Goal: Check status: Check status

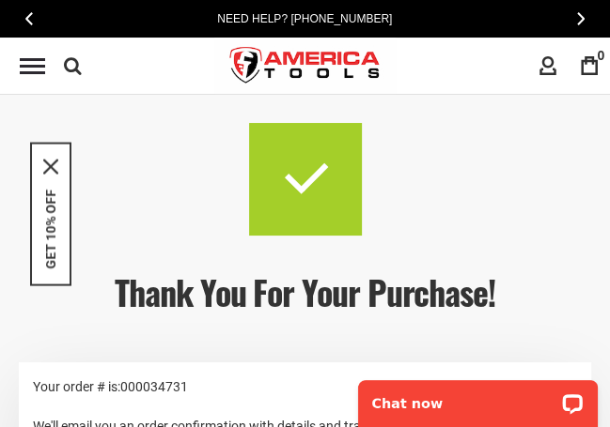
click at [339, 426] on p "We'll email you an order confirmation with details and tracking info." at bounding box center [305, 426] width 544 height 21
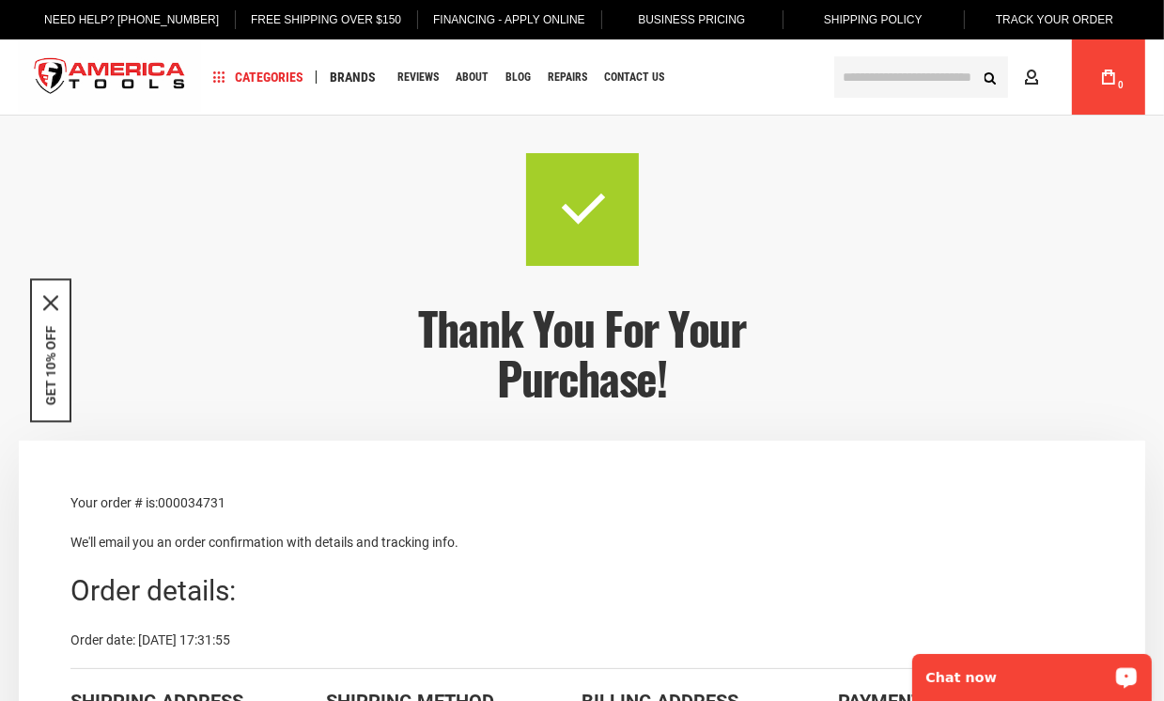
drag, startPoint x: 264, startPoint y: 637, endPoint x: 55, endPoint y: 490, distance: 255.5
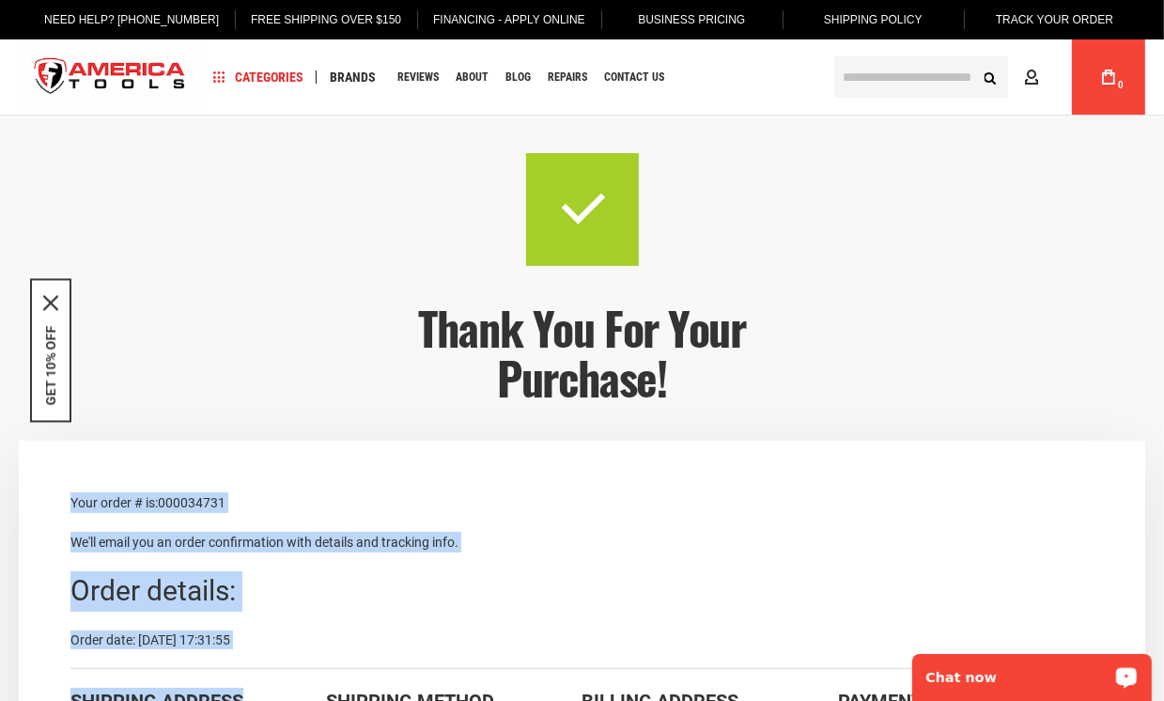
drag, startPoint x: 64, startPoint y: 496, endPoint x: 305, endPoint y: 659, distance: 291.1
click at [253, 427] on div "Order date: [DATE] 17:31:55" at bounding box center [581, 639] width 1023 height 19
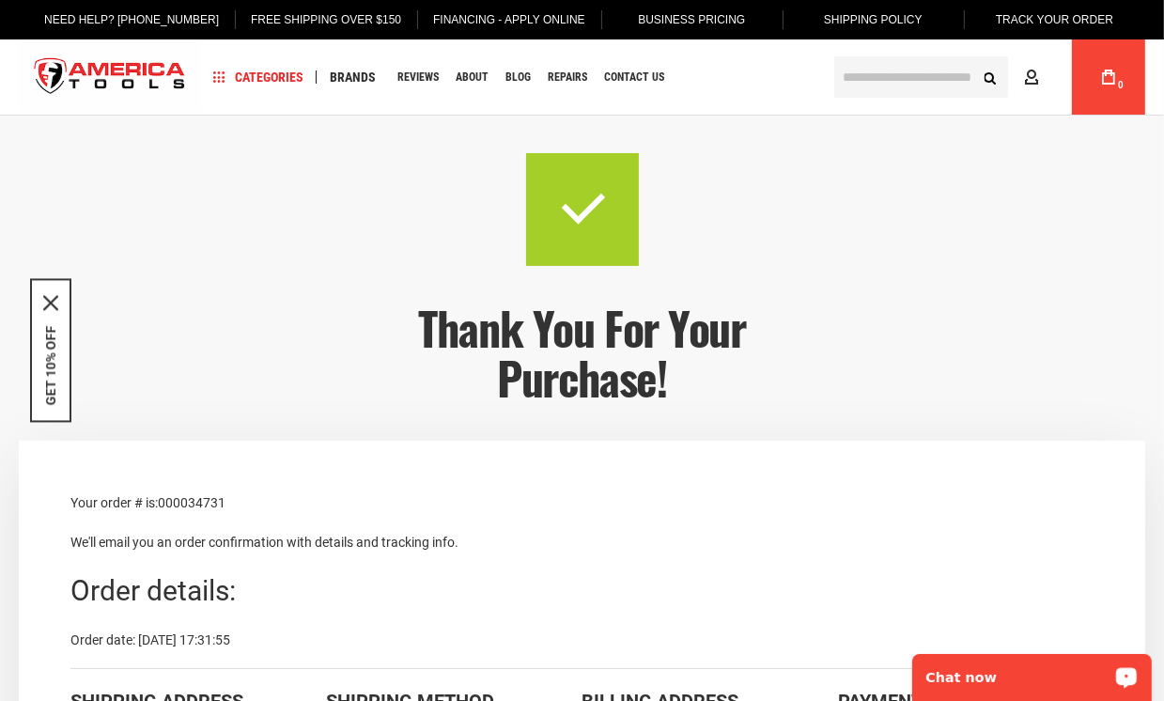
drag, startPoint x: 274, startPoint y: 640, endPoint x: 40, endPoint y: 492, distance: 276.6
click at [75, 427] on p "Your order # is: 000034731" at bounding box center [581, 502] width 1023 height 21
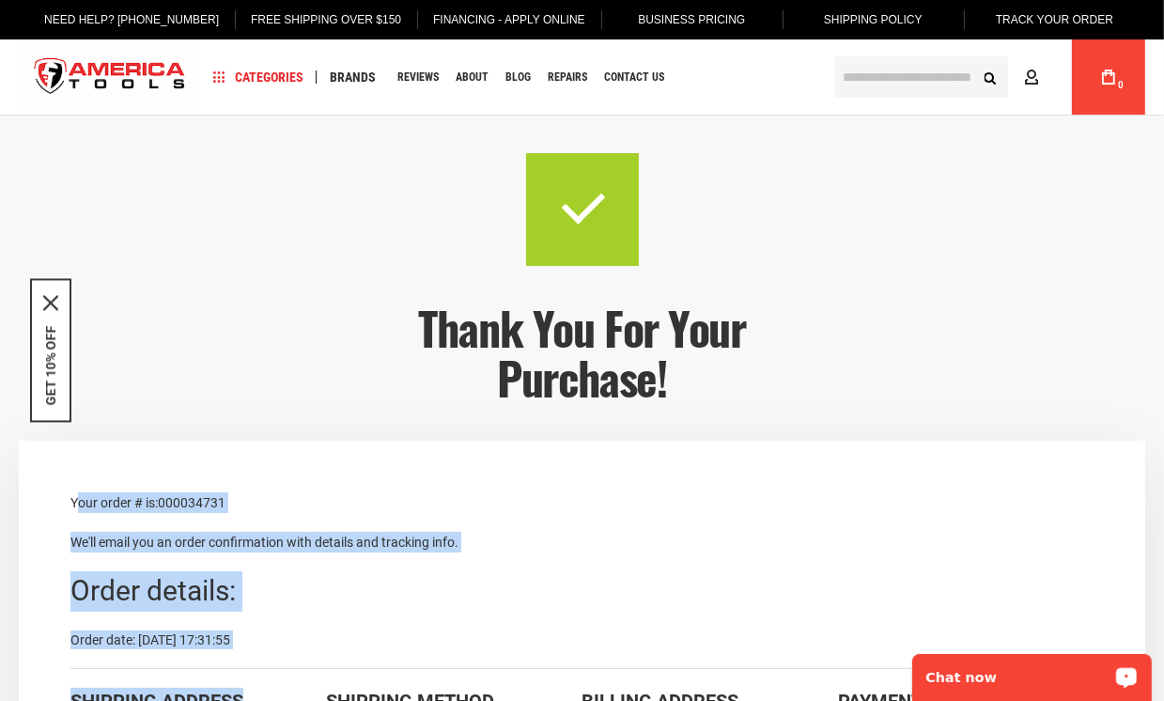
drag, startPoint x: 80, startPoint y: 498, endPoint x: 301, endPoint y: 657, distance: 272.0
click at [288, 427] on div "Order date: [DATE] 17:31:55" at bounding box center [581, 639] width 1023 height 19
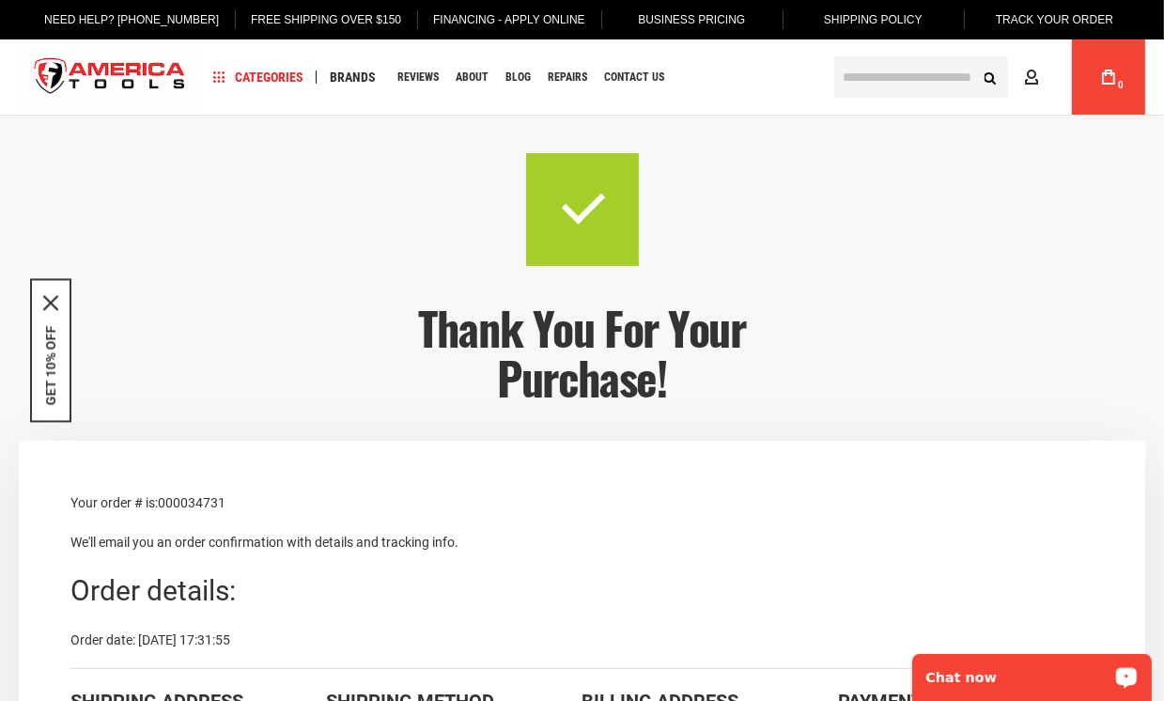
click at [252, 427] on div "Order date: [DATE] 17:31:55" at bounding box center [581, 639] width 1023 height 19
drag, startPoint x: 286, startPoint y: 646, endPoint x: 55, endPoint y: 478, distance: 285.1
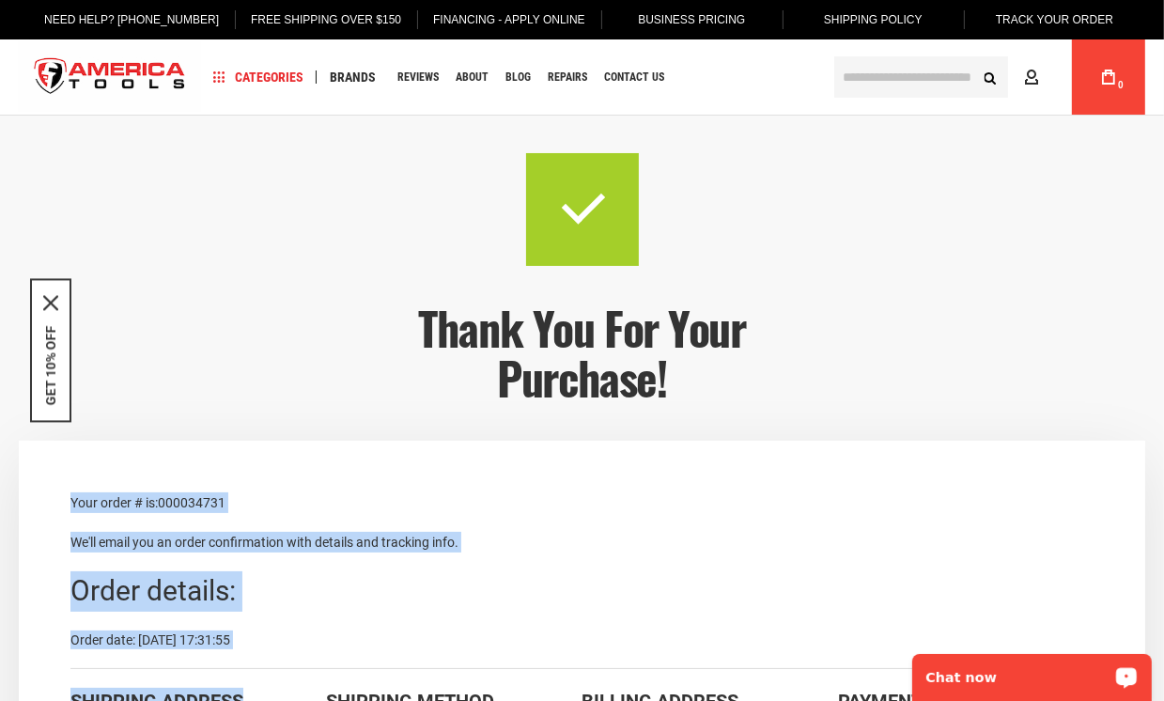
drag, startPoint x: 68, startPoint y: 492, endPoint x: 311, endPoint y: 664, distance: 298.0
click at [279, 427] on div "Order date: [DATE] 17:31:55" at bounding box center [581, 639] width 1023 height 19
drag, startPoint x: 279, startPoint y: 645, endPoint x: 70, endPoint y: 477, distance: 267.3
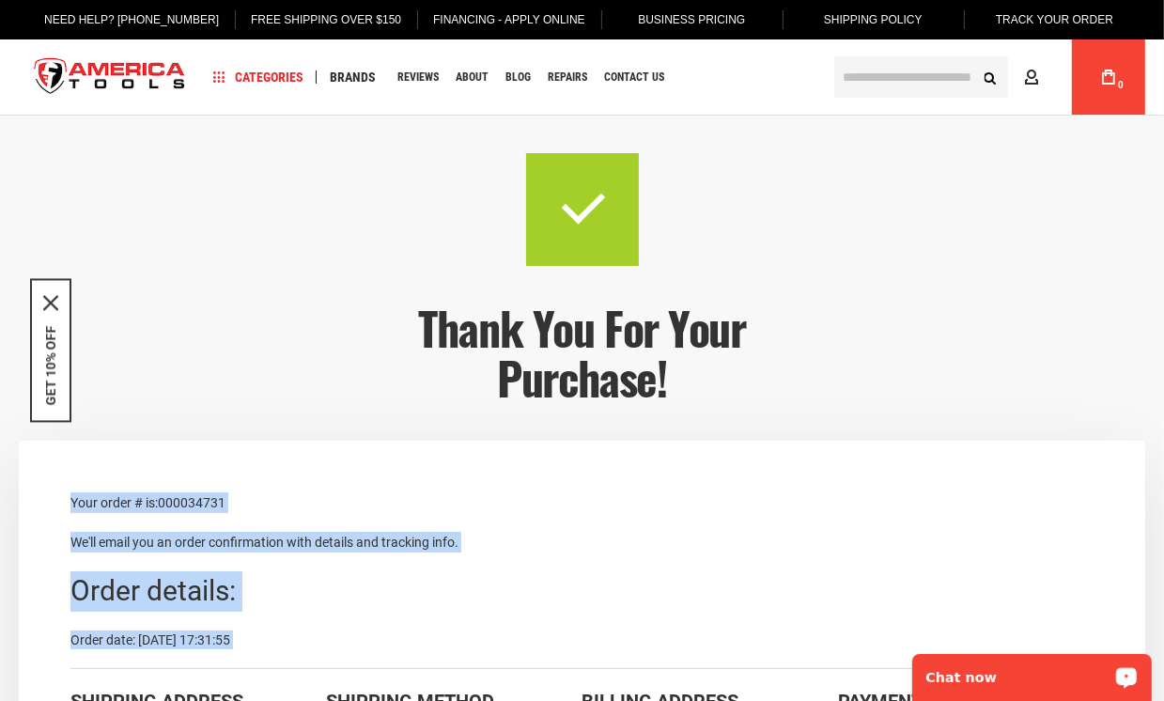
click at [77, 427] on p "We'll email you an order confirmation with details and tracking info." at bounding box center [581, 542] width 1023 height 21
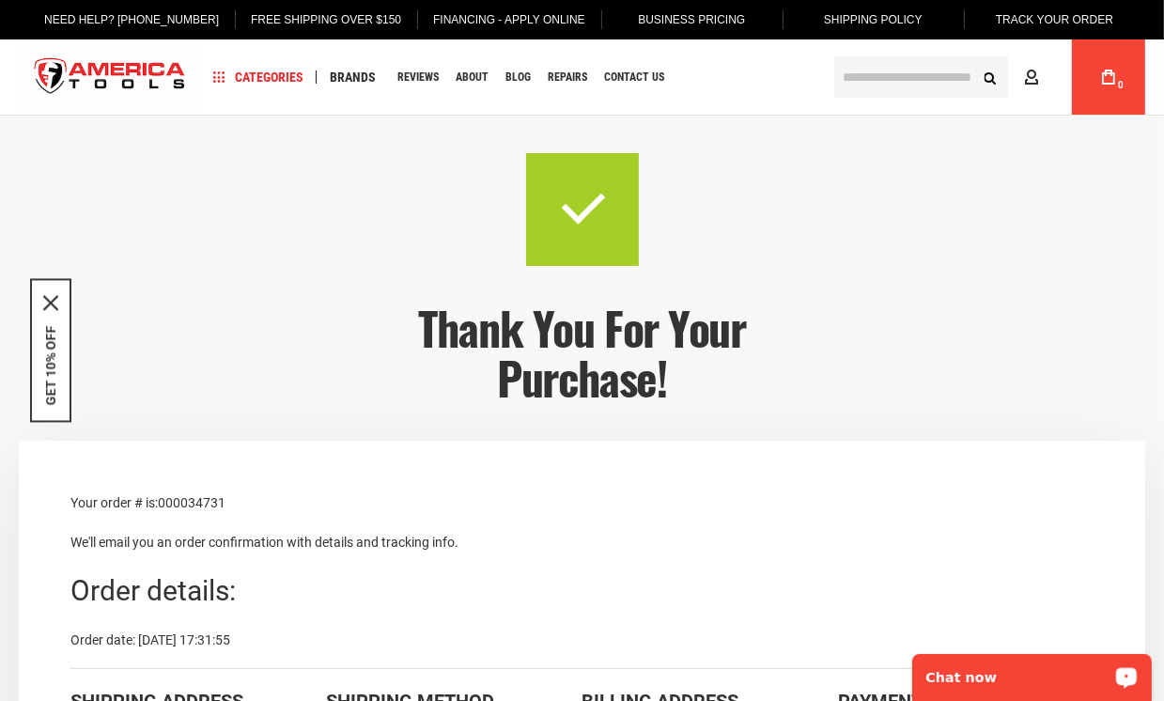
click at [372, 427] on p "We'll email you an order confirmation with details and tracking info." at bounding box center [581, 542] width 1023 height 21
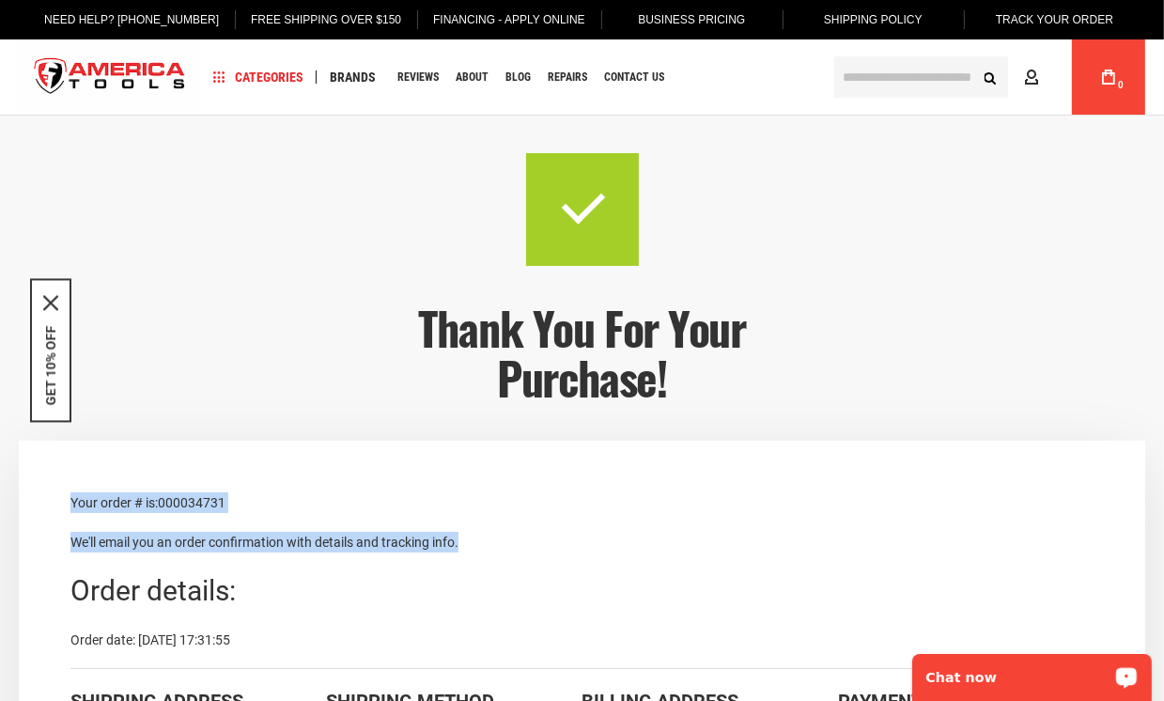
drag, startPoint x: 473, startPoint y: 542, endPoint x: 68, endPoint y: 497, distance: 407.4
click at [75, 427] on p "Your order # is: 000034731" at bounding box center [581, 502] width 1023 height 21
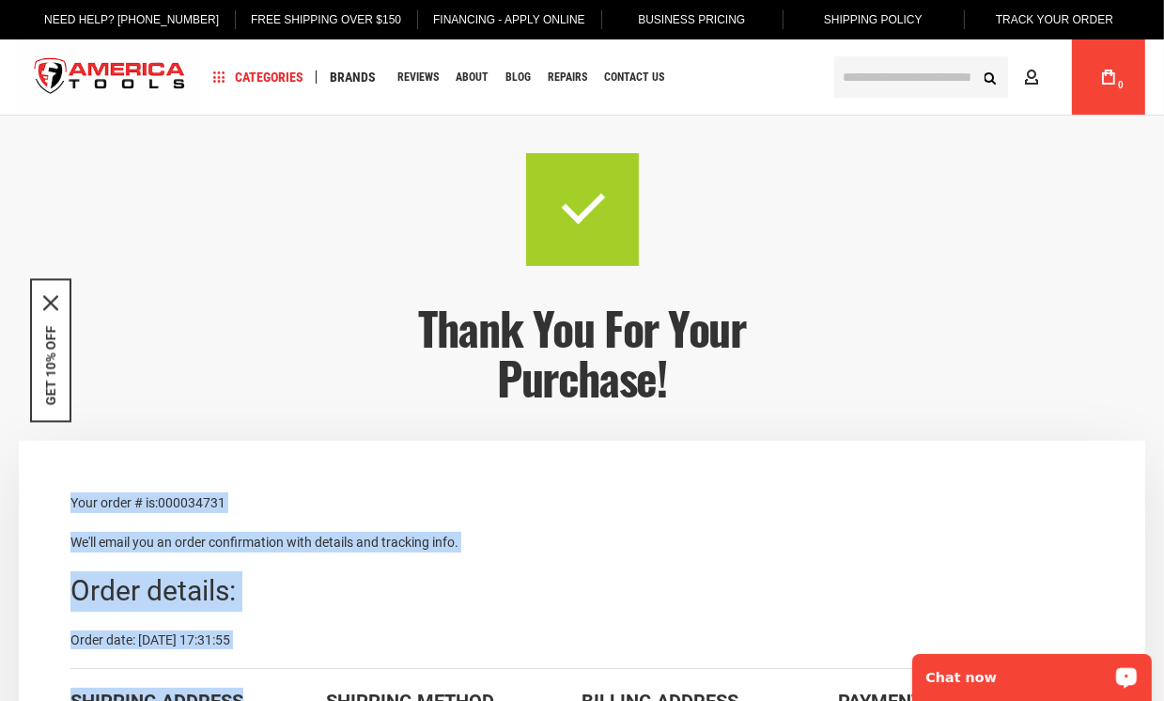
drag, startPoint x: 69, startPoint y: 500, endPoint x: 287, endPoint y: 661, distance: 270.8
click at [268, 427] on div "Order date: [DATE] 17:31:55" at bounding box center [581, 639] width 1023 height 19
drag, startPoint x: 266, startPoint y: 636, endPoint x: 44, endPoint y: 441, distance: 295.6
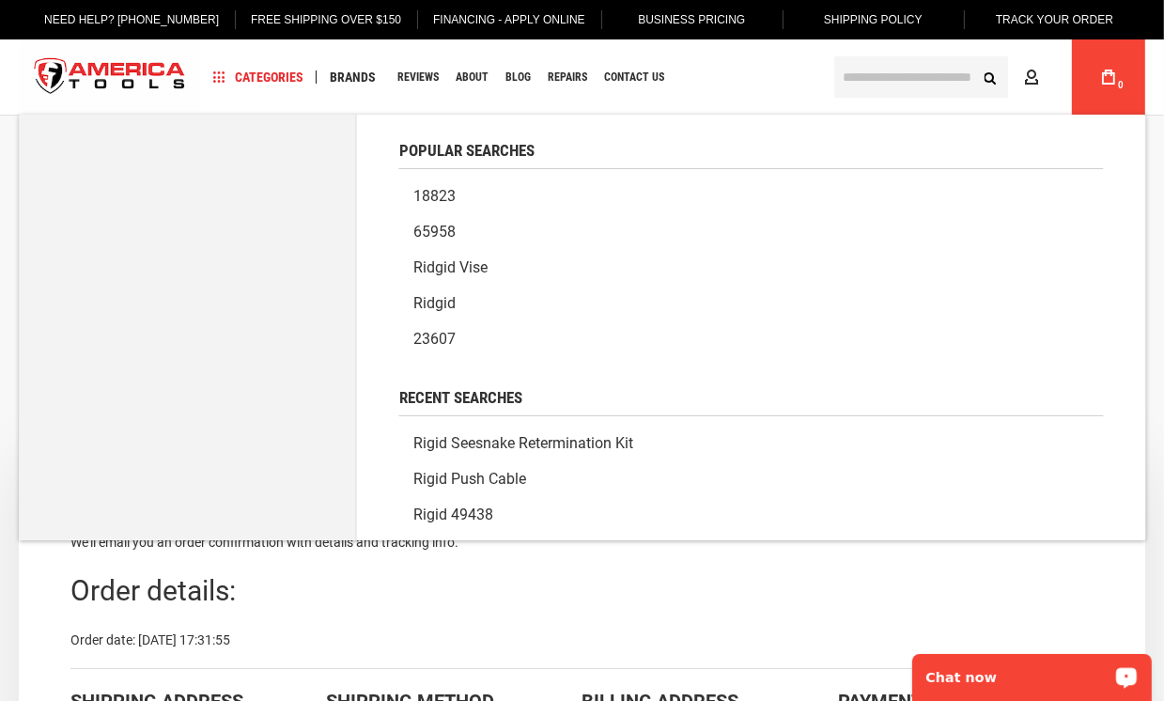
drag, startPoint x: 923, startPoint y: 78, endPoint x: 823, endPoint y: 64, distance: 100.6
click at [609, 64] on div "Search Advanced Search Search" at bounding box center [914, 76] width 188 height 41
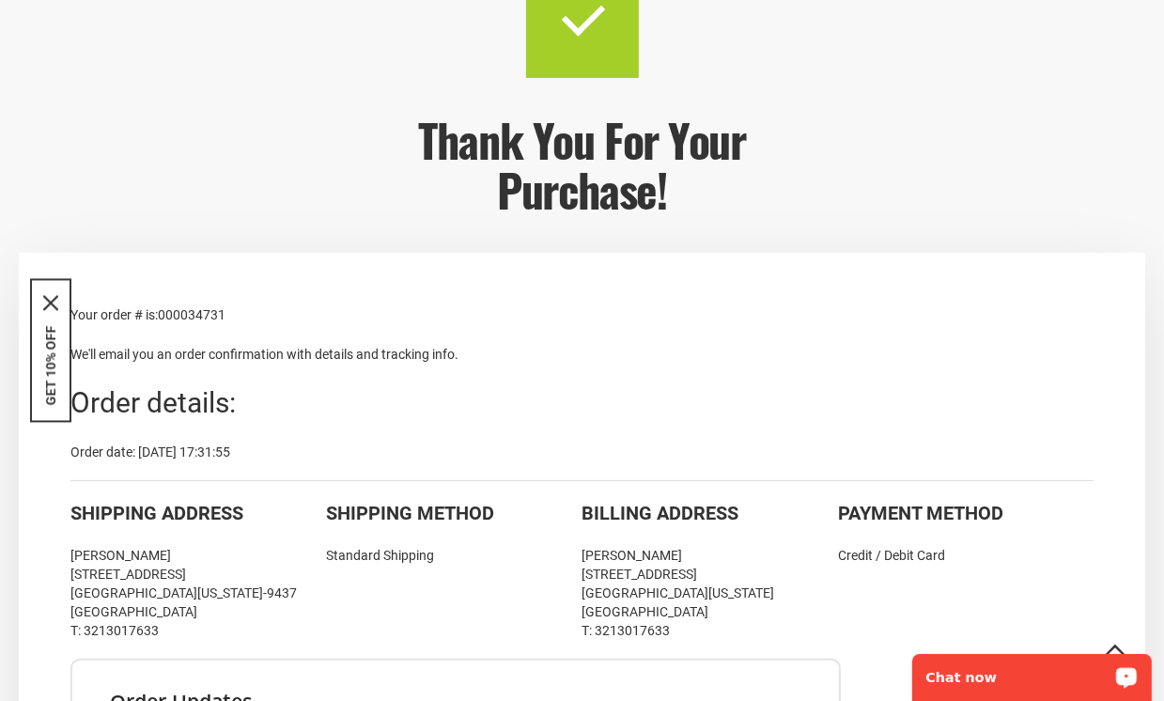
scroll to position [282, 0]
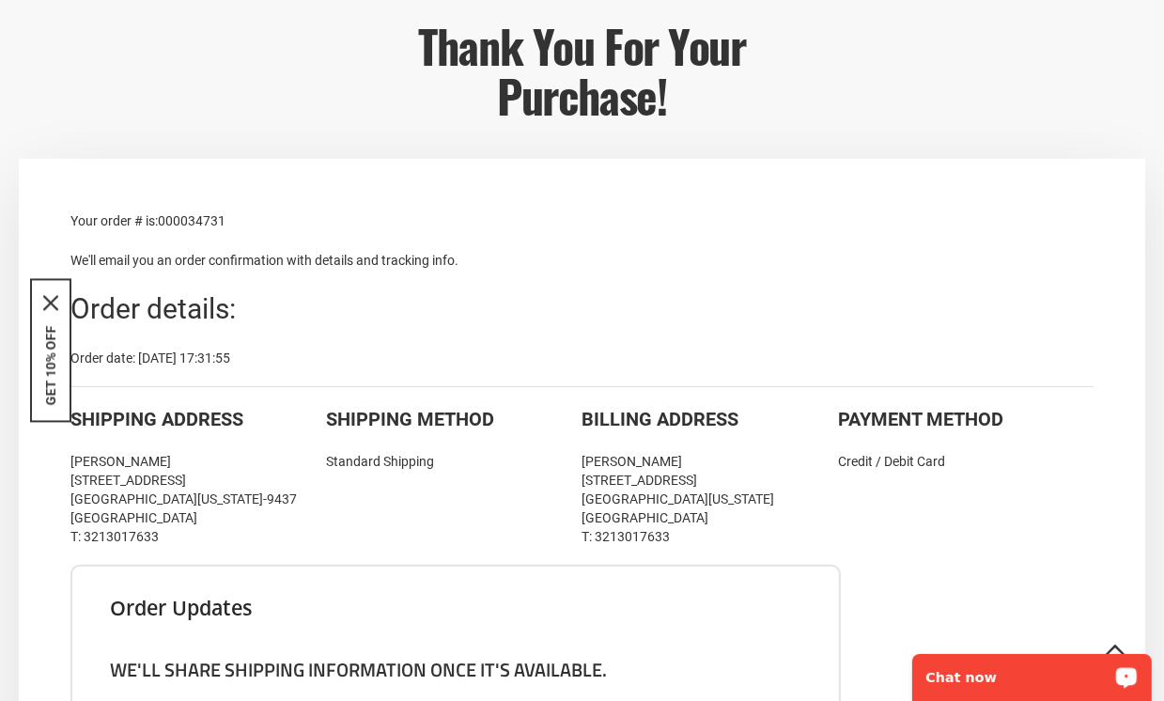
drag, startPoint x: 453, startPoint y: 471, endPoint x: 75, endPoint y: 302, distance: 413.8
click at [371, 427] on div "Shipping Method Standard Shipping" at bounding box center [454, 476] width 256 height 140
click at [450, 427] on div "Shipping Method Standard Shipping" at bounding box center [454, 476] width 256 height 140
click at [436, 427] on div "Shipping Method Standard Shipping" at bounding box center [454, 476] width 256 height 140
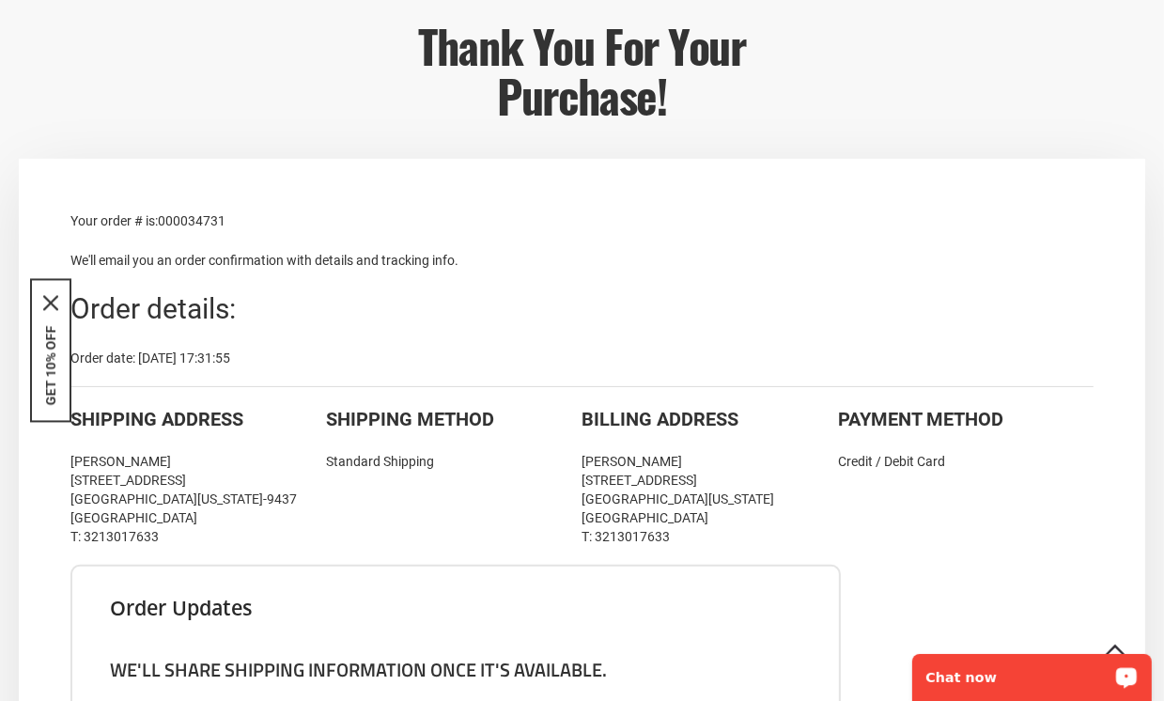
click at [430, 427] on div "Standard Shipping" at bounding box center [454, 461] width 256 height 19
drag, startPoint x: 233, startPoint y: 536, endPoint x: 75, endPoint y: 306, distance: 279.1
click at [179, 427] on div "[PERSON_NAME] [STREET_ADDRESS][US_STATE] T: 3213017633" at bounding box center [198, 499] width 256 height 94
click at [167, 427] on div "[PERSON_NAME] [STREET_ADDRESS][US_STATE] T: 3213017633" at bounding box center [198, 499] width 256 height 94
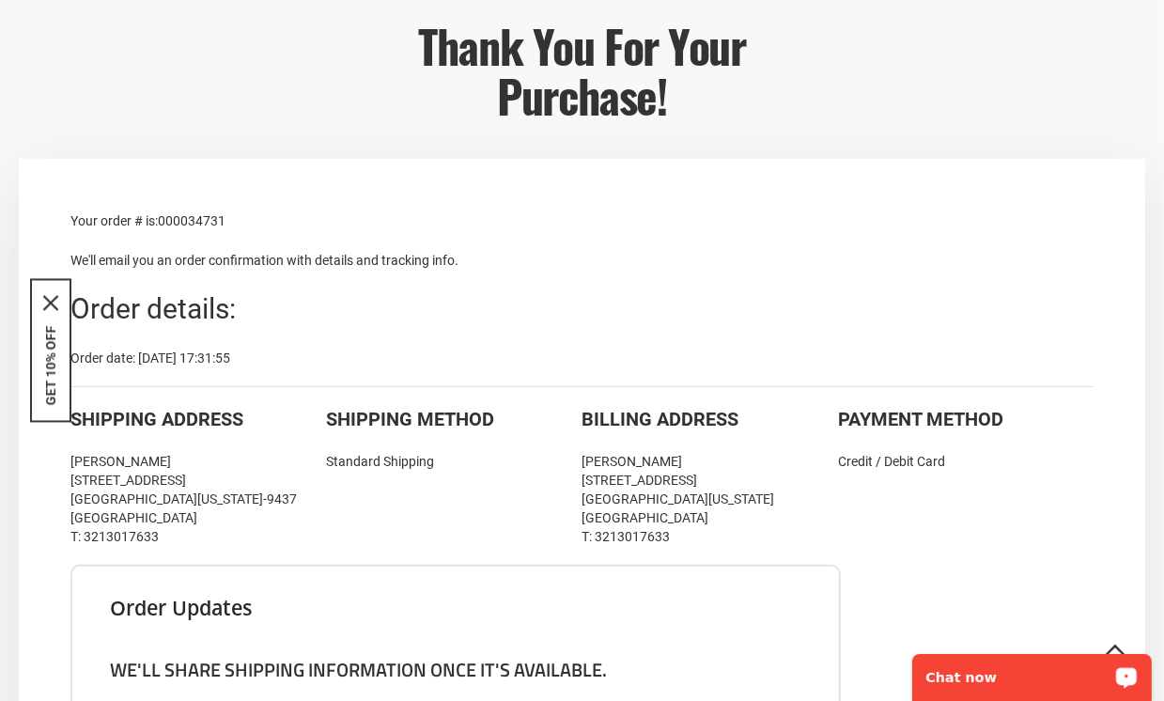
click at [162, 427] on div "[PERSON_NAME] [STREET_ADDRESS][US_STATE] T: 3213017633" at bounding box center [198, 499] width 256 height 94
click at [155, 427] on div "[PERSON_NAME] [STREET_ADDRESS][US_STATE] T: 3213017633" at bounding box center [198, 499] width 256 height 94
drag, startPoint x: 165, startPoint y: 536, endPoint x: 74, endPoint y: 292, distance: 260.7
click at [128, 427] on div "[PERSON_NAME] [STREET_ADDRESS][US_STATE] T: 3213017633" at bounding box center [198, 499] width 256 height 94
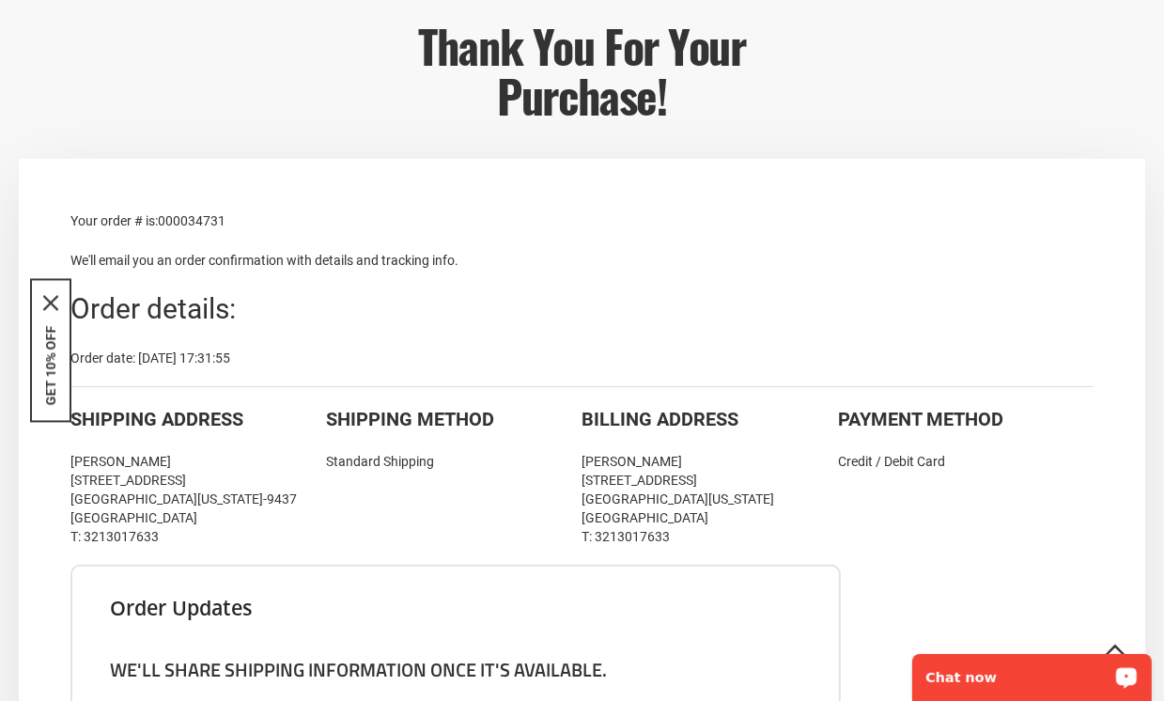
click at [158, 427] on div "[PERSON_NAME] [STREET_ADDRESS][US_STATE] T: 3213017633" at bounding box center [198, 499] width 256 height 94
drag, startPoint x: 162, startPoint y: 536, endPoint x: 78, endPoint y: 298, distance: 252.0
click at [94, 427] on div "[PERSON_NAME] [STREET_ADDRESS][US_STATE] T: 3213017633" at bounding box center [198, 499] width 256 height 94
drag, startPoint x: 169, startPoint y: 538, endPoint x: 79, endPoint y: 292, distance: 262.2
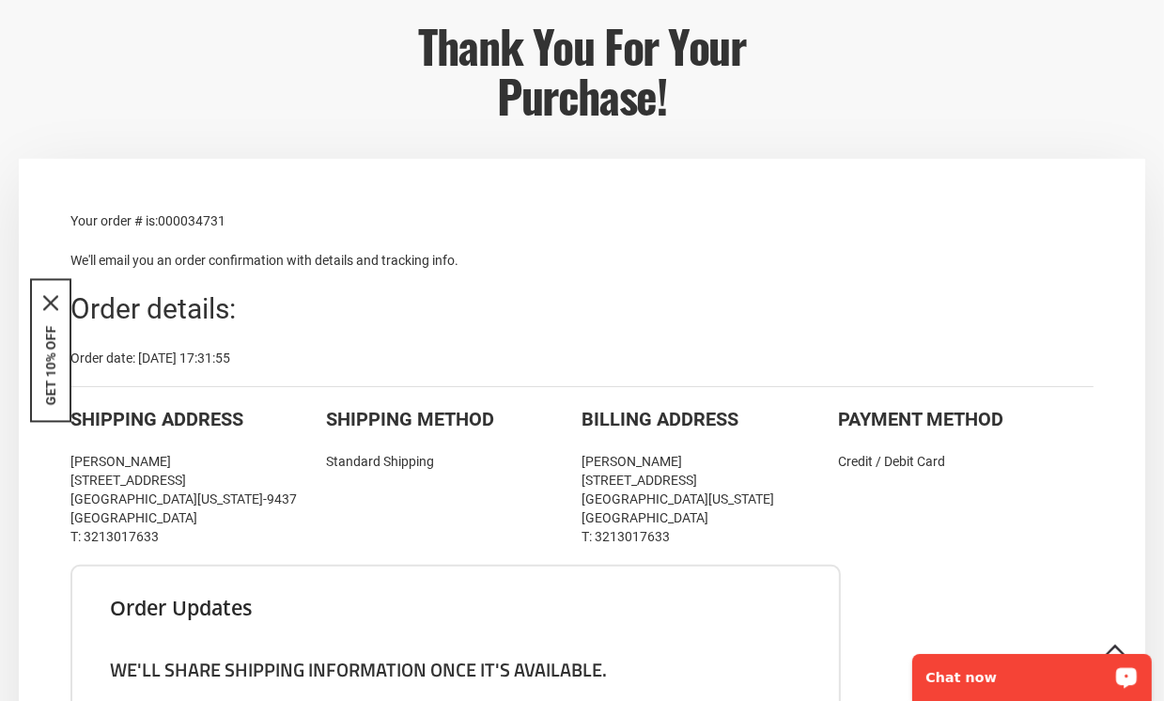
click at [79, 427] on div "[PERSON_NAME] [STREET_ADDRESS][US_STATE] T: 3213017633" at bounding box center [198, 499] width 256 height 94
drag, startPoint x: 161, startPoint y: 538, endPoint x: 75, endPoint y: 308, distance: 245.6
click at [140, 427] on div "[PERSON_NAME] [STREET_ADDRESS][US_STATE] T: 3213017633" at bounding box center [198, 499] width 256 height 94
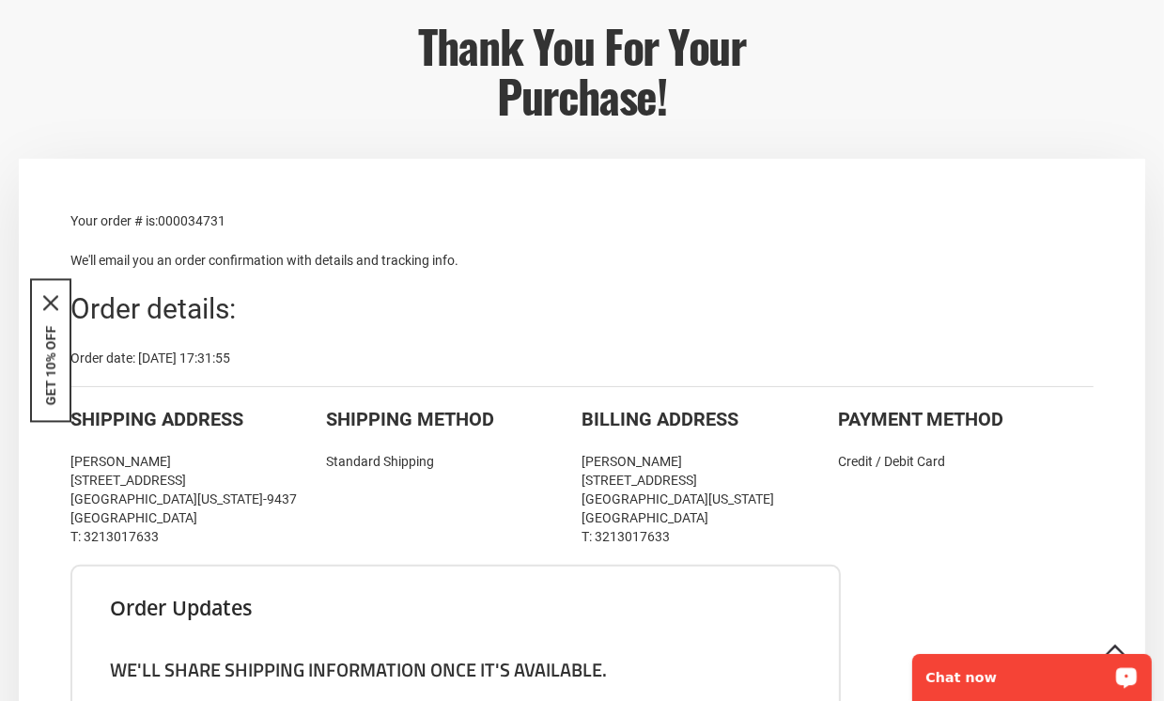
drag, startPoint x: 165, startPoint y: 542, endPoint x: 77, endPoint y: 310, distance: 248.3
click at [177, 427] on div "[PERSON_NAME] [STREET_ADDRESS][US_STATE] T: 3213017633" at bounding box center [198, 499] width 256 height 94
click at [158, 427] on div "[PERSON_NAME] [STREET_ADDRESS][US_STATE] T: 3213017633" at bounding box center [198, 499] width 256 height 94
click at [157, 427] on div "[PERSON_NAME] [STREET_ADDRESS][US_STATE] T: 3213017633" at bounding box center [198, 499] width 256 height 94
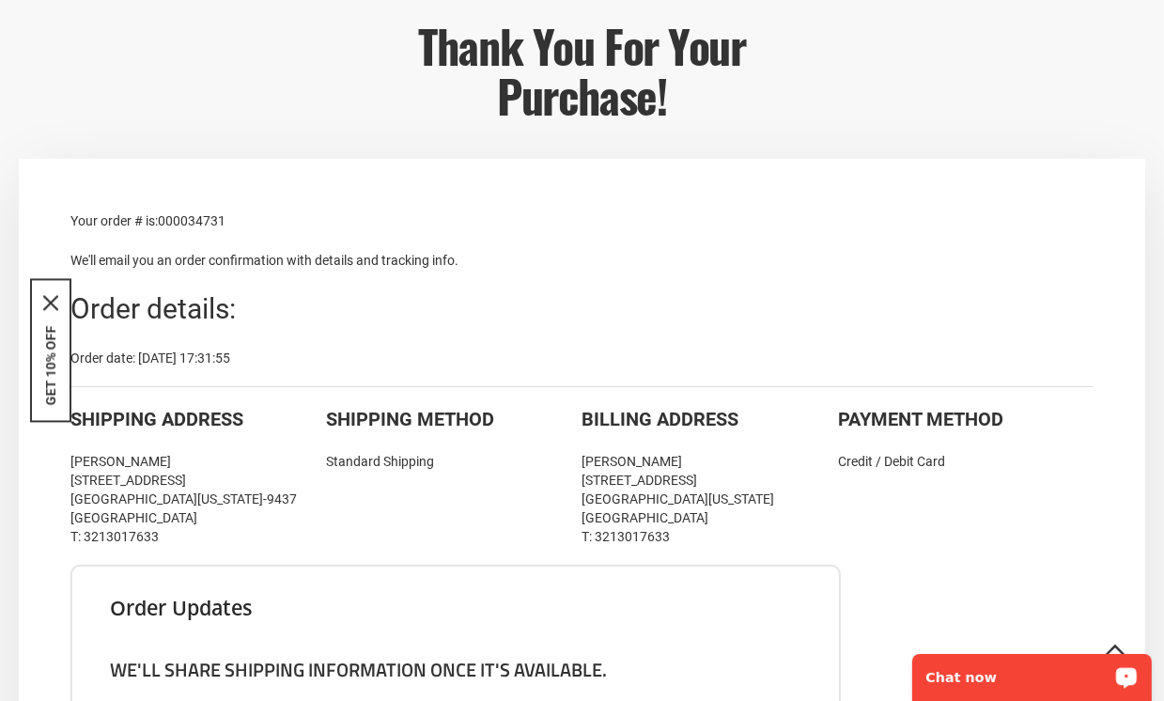
click at [158, 427] on div "[PERSON_NAME] [STREET_ADDRESS][US_STATE] T: 3213017633" at bounding box center [198, 499] width 256 height 94
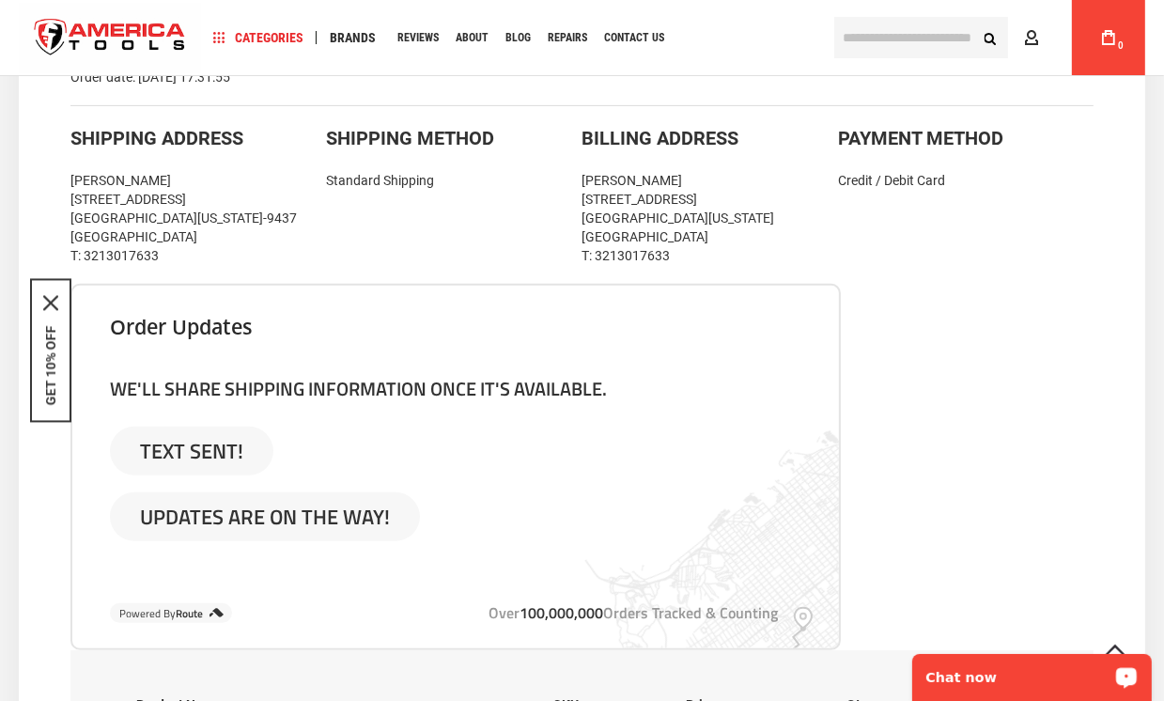
scroll to position [564, 0]
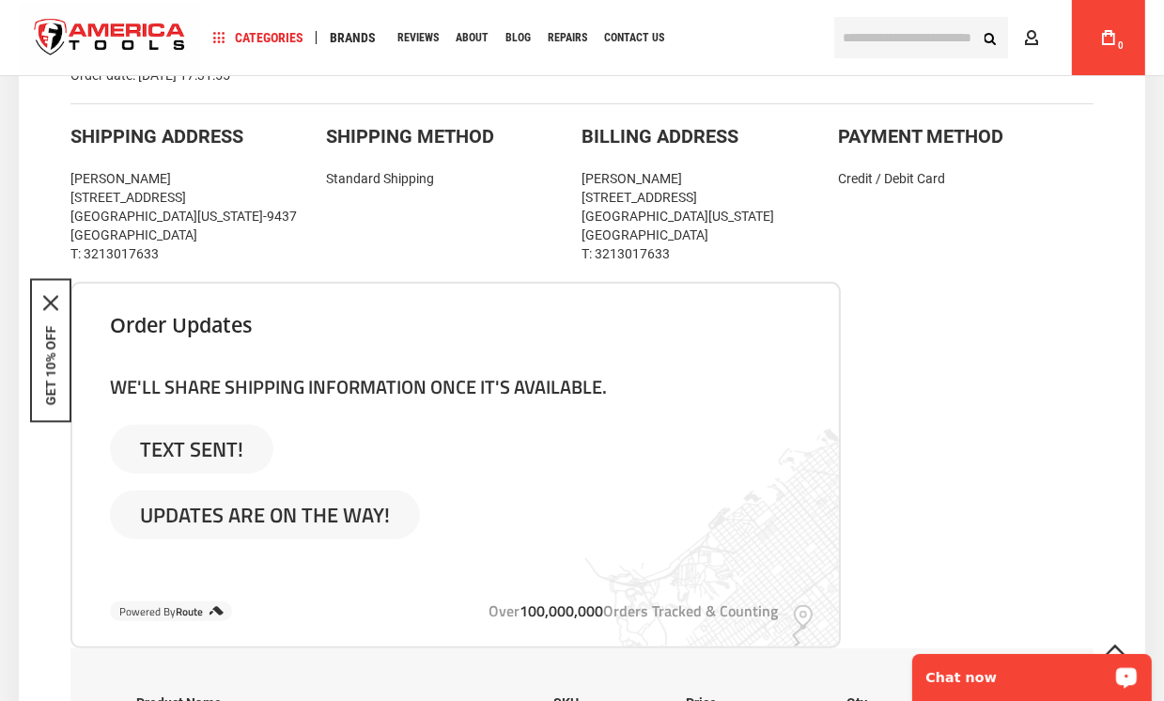
click at [131, 236] on div "[PERSON_NAME] [STREET_ADDRESS][US_STATE] T: 3213017633" at bounding box center [198, 216] width 256 height 94
drag, startPoint x: 162, startPoint y: 255, endPoint x: 75, endPoint y: 133, distance: 148.9
click at [75, 133] on div "Shipping Address [PERSON_NAME] [STREET_ADDRESS][US_STATE] T: 3213017633" at bounding box center [198, 193] width 256 height 140
click at [76, 142] on div "Shipping Address" at bounding box center [198, 136] width 256 height 27
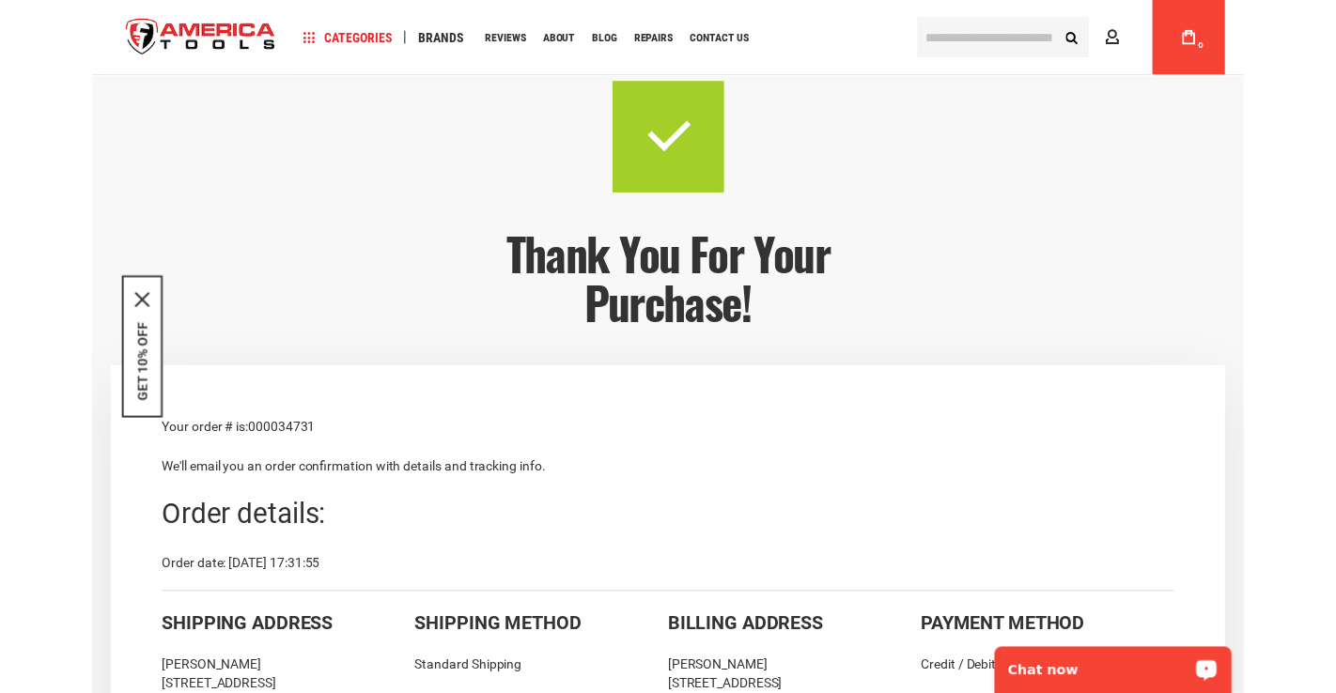
scroll to position [0, 0]
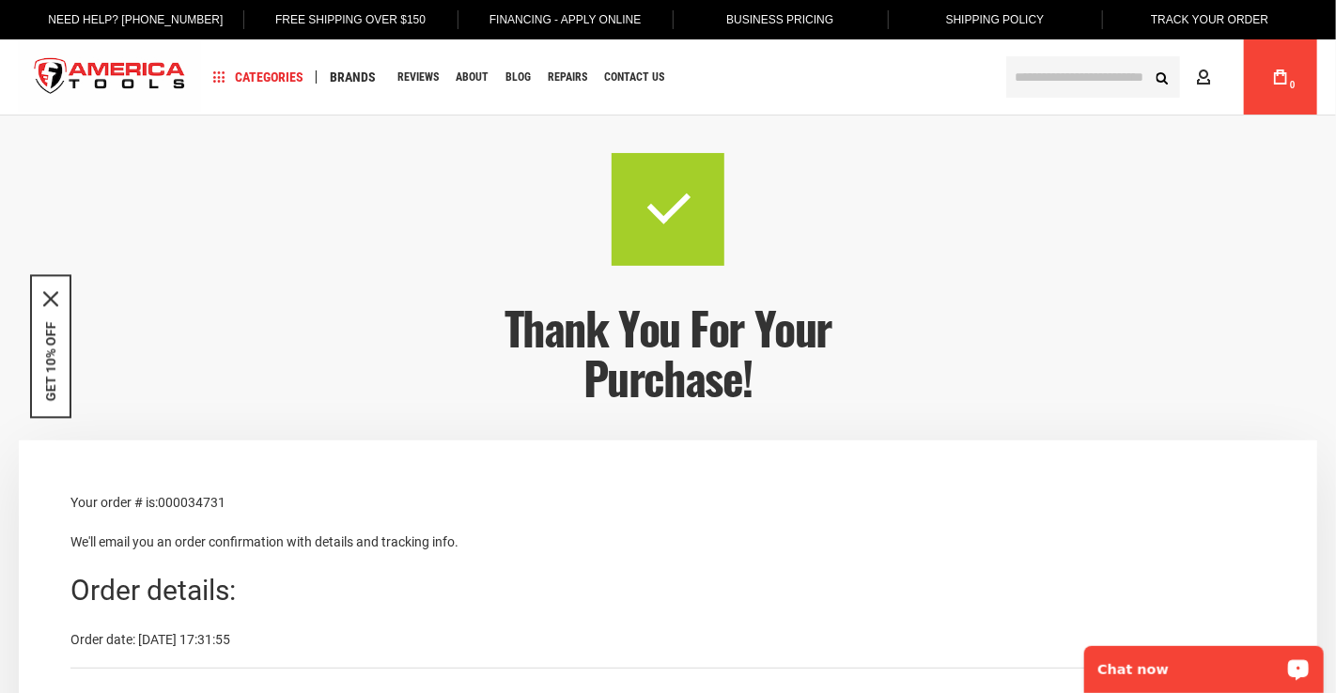
click at [609, 427] on p "We'll email you an order confirmation with details and tracking info." at bounding box center [667, 542] width 1195 height 21
